Goal: Task Accomplishment & Management: Complete application form

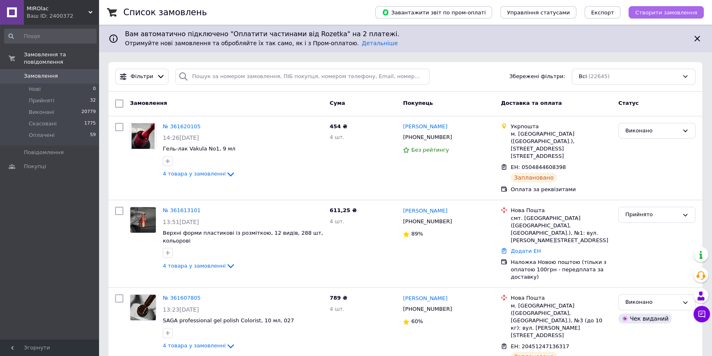
click at [654, 7] on button "Створити замовлення" at bounding box center [666, 12] width 75 height 12
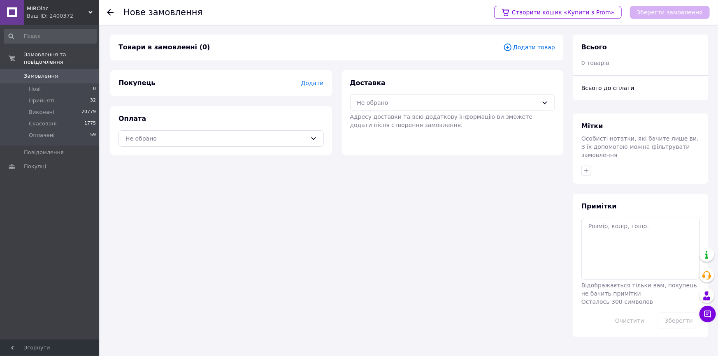
click at [314, 85] on span "Додати" at bounding box center [312, 83] width 23 height 7
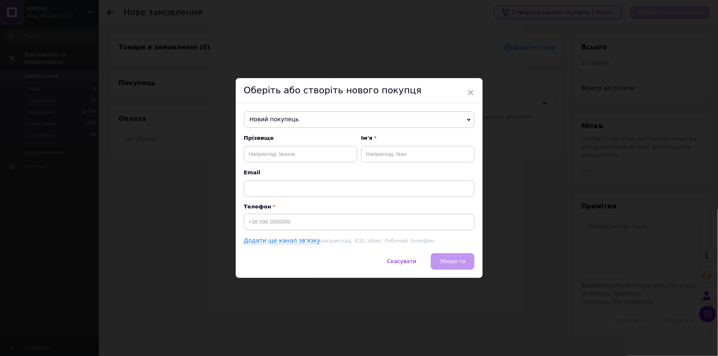
click at [319, 123] on span "Новий покупець" at bounding box center [359, 119] width 230 height 16
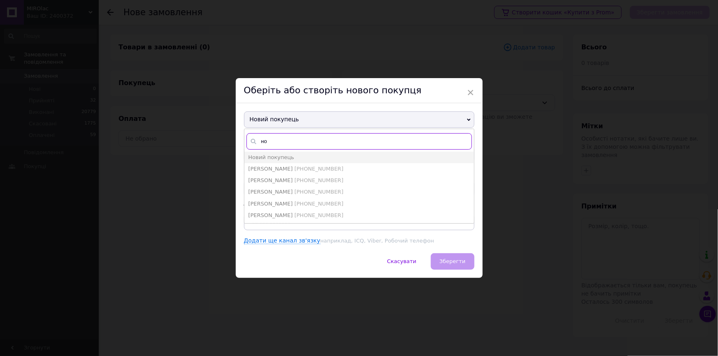
type input "н"
click at [336, 109] on div "Новий покупець [PERSON_NAME] [PERSON_NAME] [PHONE_NUMBER] Братова [PERSON_NAME]…" at bounding box center [359, 178] width 247 height 150
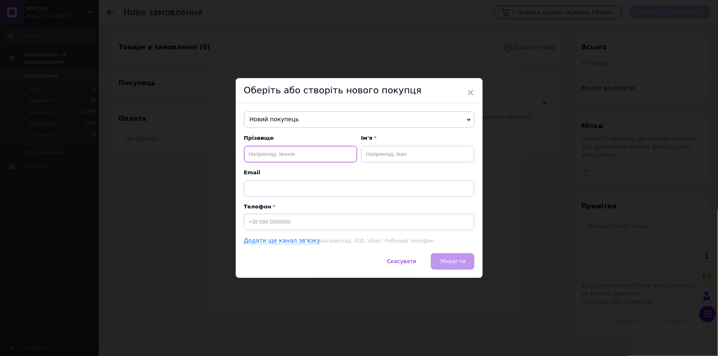
click at [289, 153] on input "text" at bounding box center [300, 154] width 113 height 16
type input "[PERSON_NAME]"
click at [377, 148] on input "text" at bounding box center [417, 154] width 113 height 16
type input "[PERSON_NAME]"
click at [315, 236] on div "Прізвище [PERSON_NAME] Ім'я [PERSON_NAME] Email Телефон Додати ще канал зв'язку…" at bounding box center [359, 189] width 230 height 111
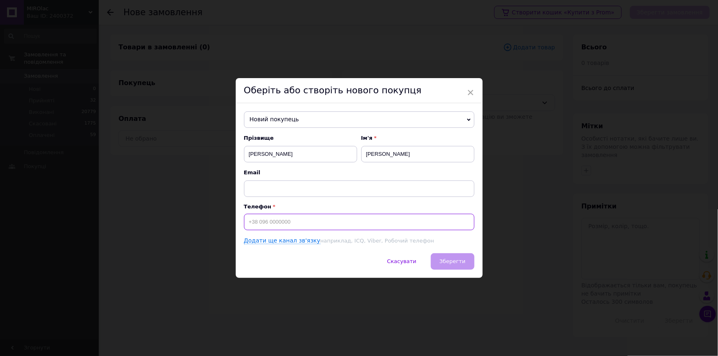
click at [311, 230] on input at bounding box center [359, 222] width 230 height 16
type input "[PHONE_NUMBER]"
click at [443, 258] on span "Зберегти" at bounding box center [452, 261] width 26 height 6
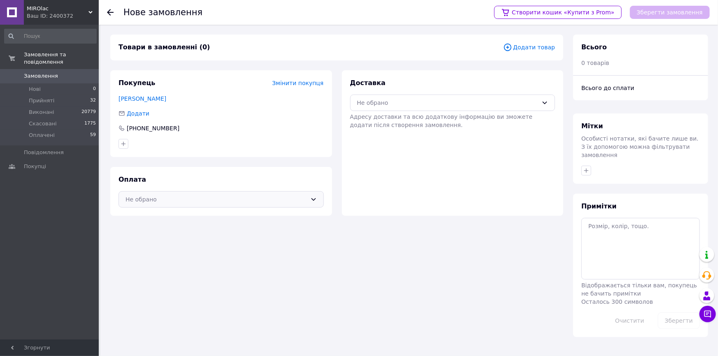
click at [264, 198] on div "Не обрано" at bounding box center [215, 199] width 181 height 9
click at [238, 232] on span "Оплата за реквізитами" at bounding box center [181, 232] width 113 height 8
click at [423, 113] on span "Адресу доставки та всю додаткову інформацію ви зможете додати після створення з…" at bounding box center [441, 120] width 183 height 15
click at [419, 100] on div "Не обрано" at bounding box center [447, 102] width 181 height 9
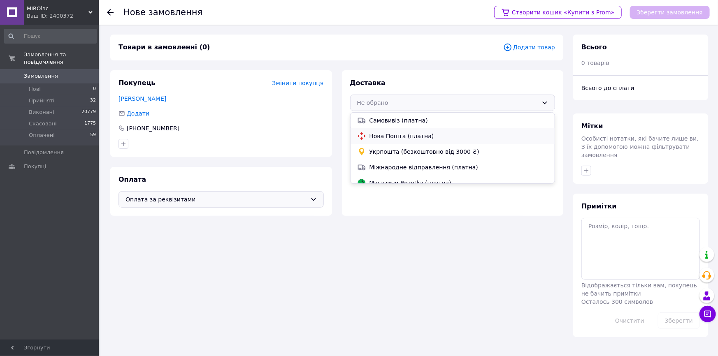
click at [415, 136] on span "Нова Пошта (платна)" at bounding box center [458, 136] width 179 height 8
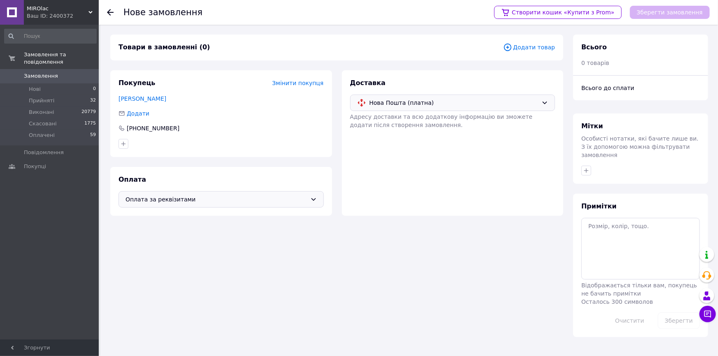
click at [465, 191] on div "Доставка Нова Пошта (платна) Адресу доставки та всю додаткову інформацію ви змо…" at bounding box center [453, 143] width 222 height 146
click at [512, 50] on icon at bounding box center [507, 47] width 9 height 9
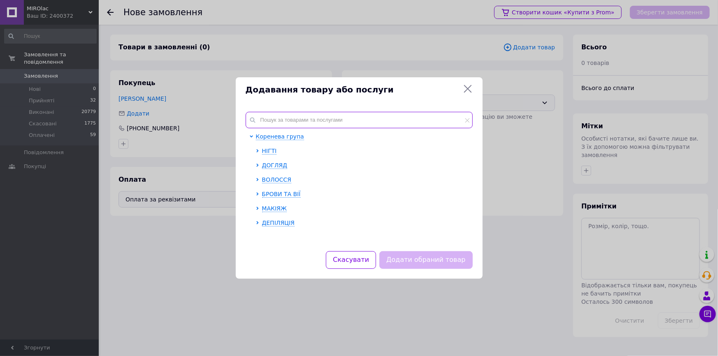
click at [363, 123] on input "text" at bounding box center [358, 120] width 227 height 16
paste input "Гель-лак [PERSON_NAME] Ice Cat Eyes №06 12 ml"
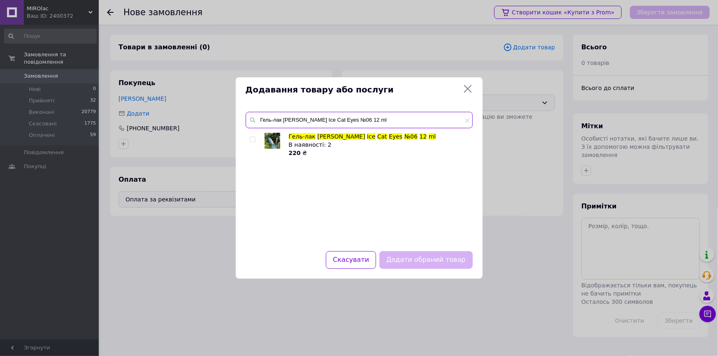
type input "Гель-лак [PERSON_NAME] Ice Cat Eyes №06 12 ml"
click at [254, 143] on div at bounding box center [254, 144] width 8 height 25
click at [252, 139] on input "checkbox" at bounding box center [252, 139] width 5 height 5
checkbox input "true"
click at [398, 258] on button "Додати обраний товар" at bounding box center [425, 260] width 93 height 18
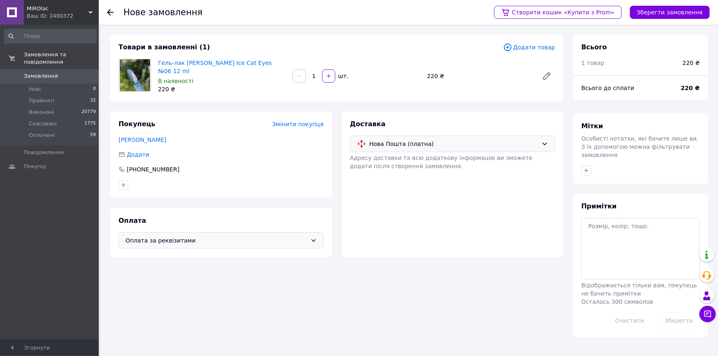
click at [512, 49] on icon at bounding box center [507, 47] width 9 height 9
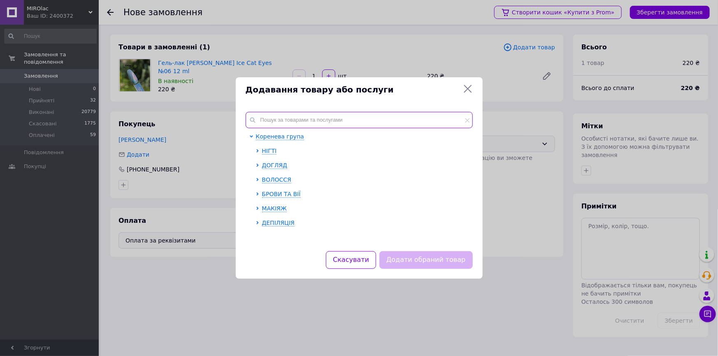
click at [308, 128] on input "text" at bounding box center [358, 120] width 227 height 16
paste input "Disco Gel Chameleon 032 25 гр [DEMOGRAPHIC_DATA] arms світловідбиваючий"
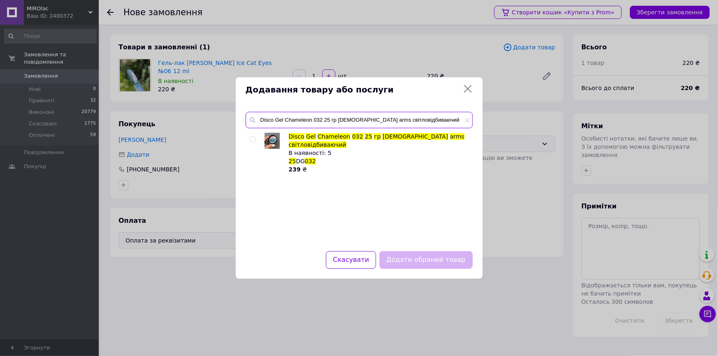
type input "Disco Gel Chameleon 032 25 гр [DEMOGRAPHIC_DATA] arms світловідбиваючий"
click at [253, 141] on input "checkbox" at bounding box center [252, 139] width 5 height 5
checkbox input "true"
click at [405, 255] on button "Додати обраний товар" at bounding box center [425, 260] width 93 height 18
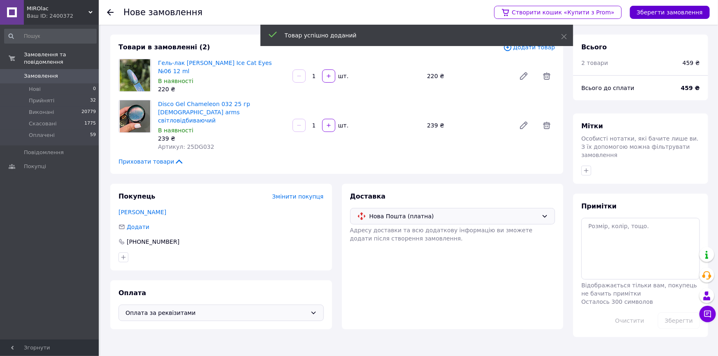
click at [662, 16] on button "Зберегти замовлення" at bounding box center [670, 12] width 80 height 13
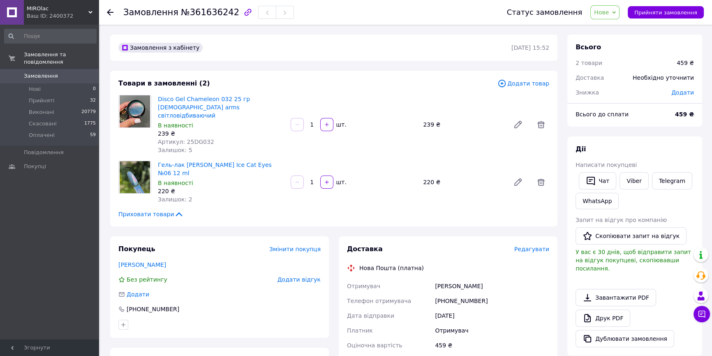
click at [609, 5] on span "Нове" at bounding box center [604, 12] width 29 height 14
click at [609, 25] on li "Прийнято" at bounding box center [610, 29] width 38 height 12
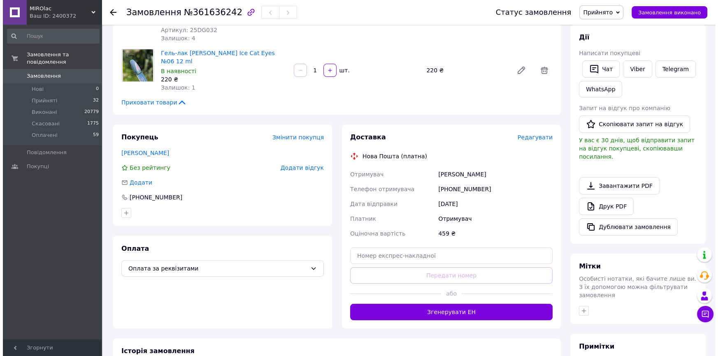
scroll to position [149, 0]
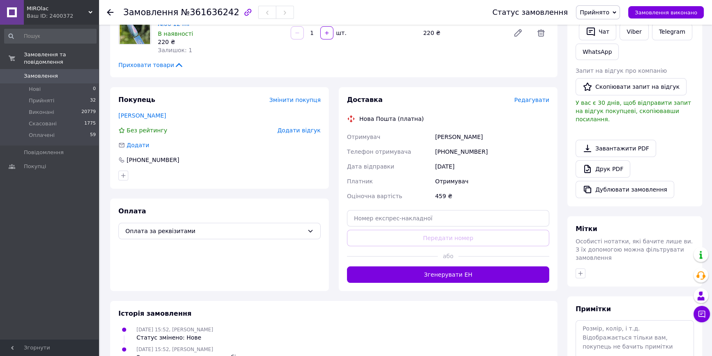
click at [529, 97] on span "Редагувати" at bounding box center [531, 100] width 35 height 7
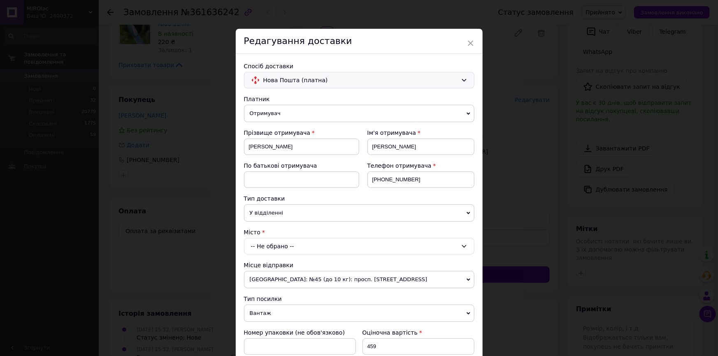
click at [354, 76] on span "Нова Пошта (платна)" at bounding box center [360, 80] width 194 height 9
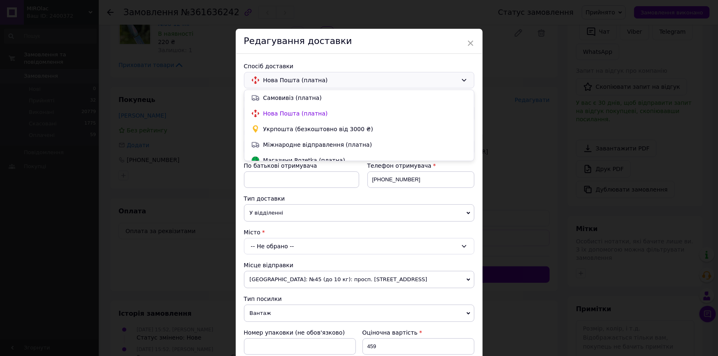
scroll to position [7, 0]
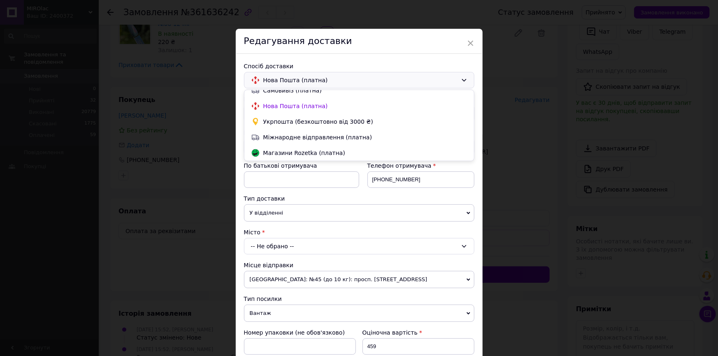
click at [300, 208] on span "У відділенні" at bounding box center [359, 212] width 230 height 17
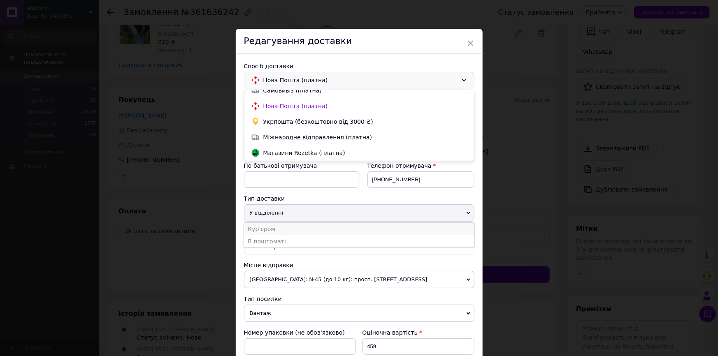
click at [292, 226] on li "Кур'єром" at bounding box center [359, 229] width 230 height 12
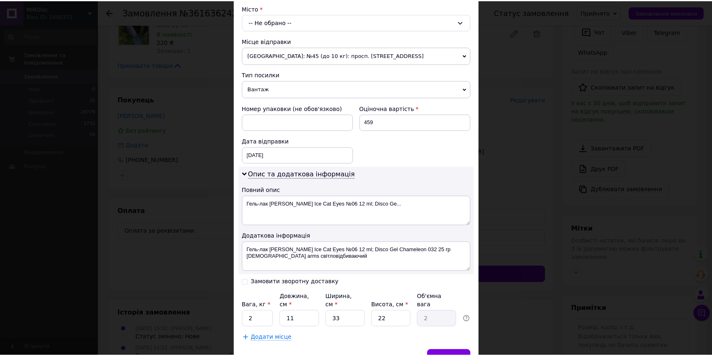
scroll to position [262, 0]
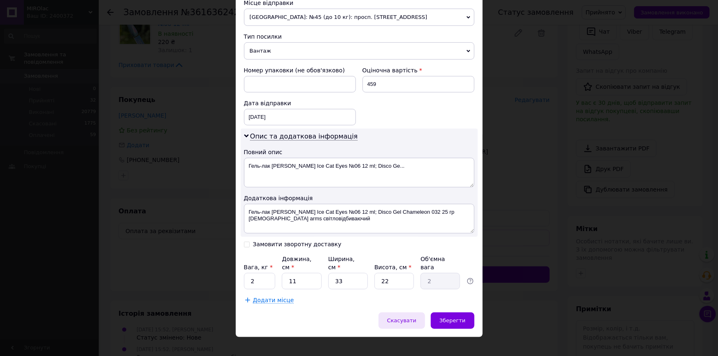
click at [412, 317] on span "Скасувати" at bounding box center [401, 320] width 29 height 6
